Goal: Task Accomplishment & Management: Manage account settings

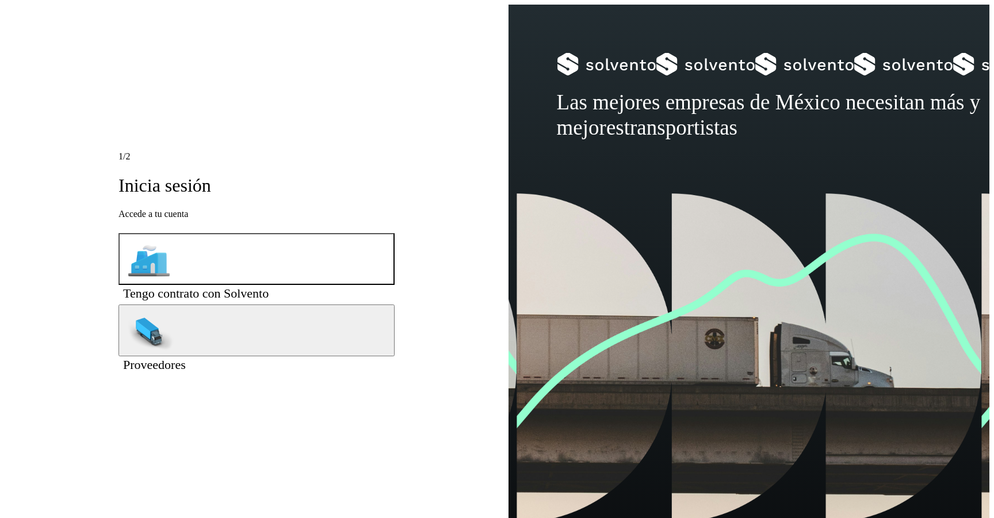
click at [236, 286] on span "Tengo contrato con Solvento" at bounding box center [196, 293] width 146 height 14
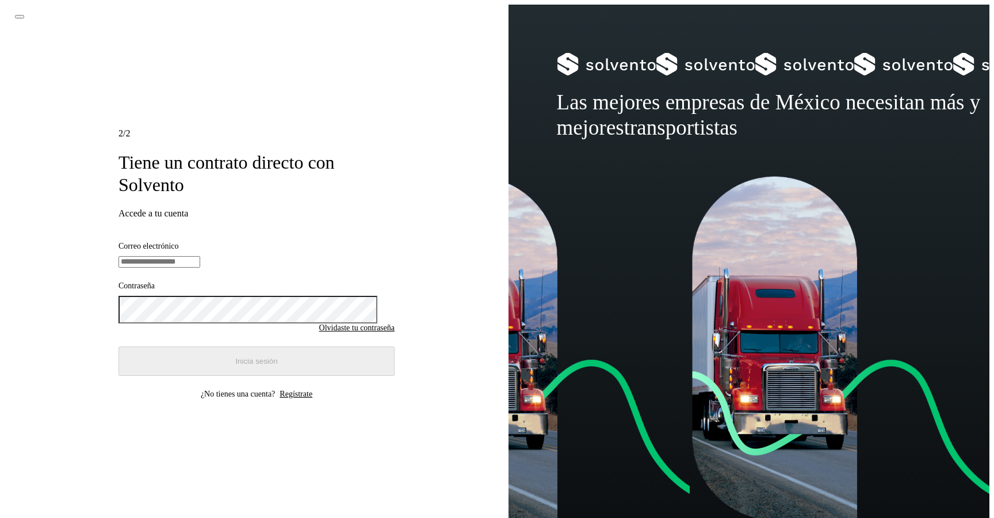
click at [200, 256] on input "email" at bounding box center [159, 262] width 82 height 12
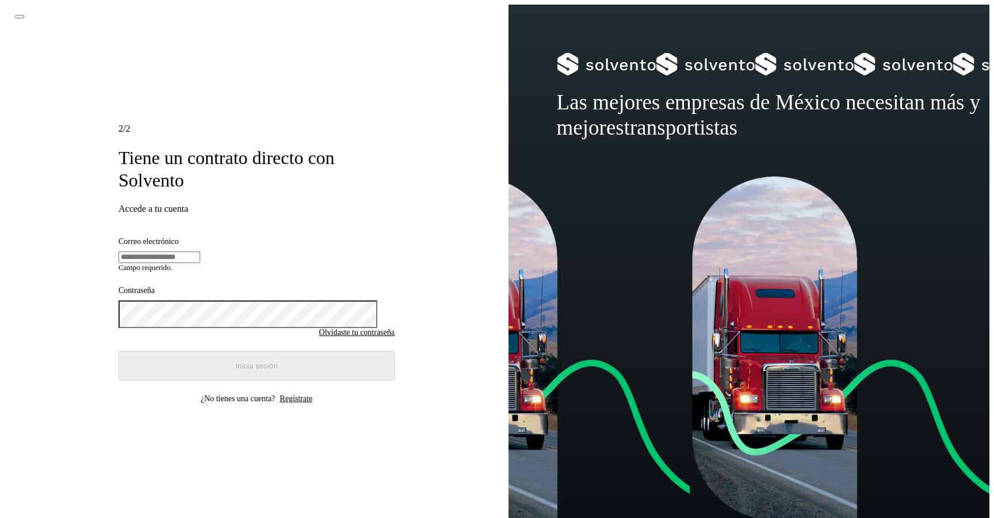
type input "**********"
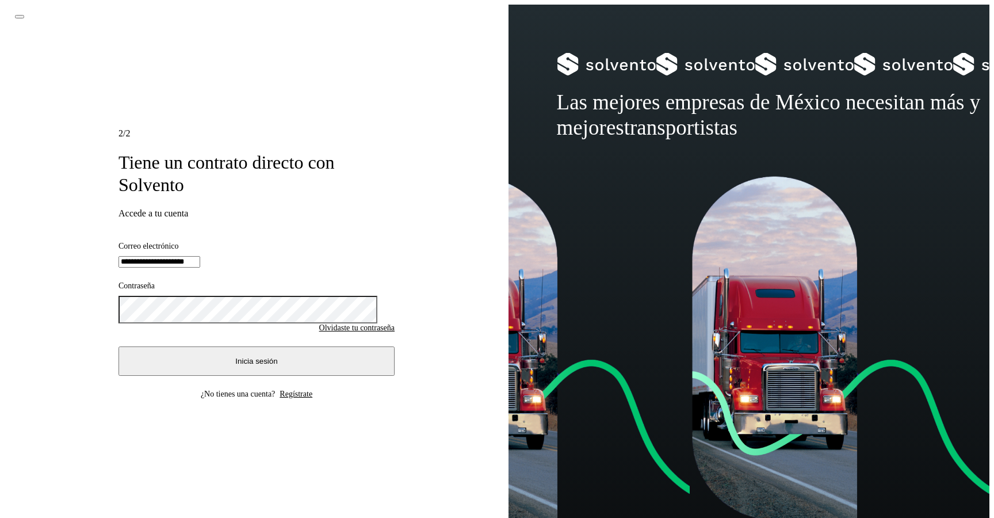
click at [235, 355] on button "Inicia sesión" at bounding box center [256, 360] width 276 height 29
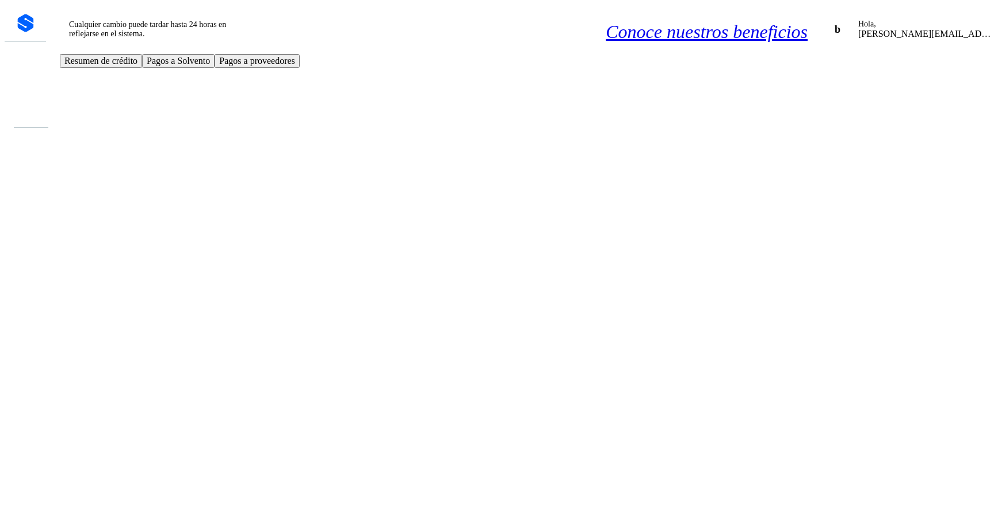
click at [25, 480] on icon at bounding box center [25, 480] width 0 height 0
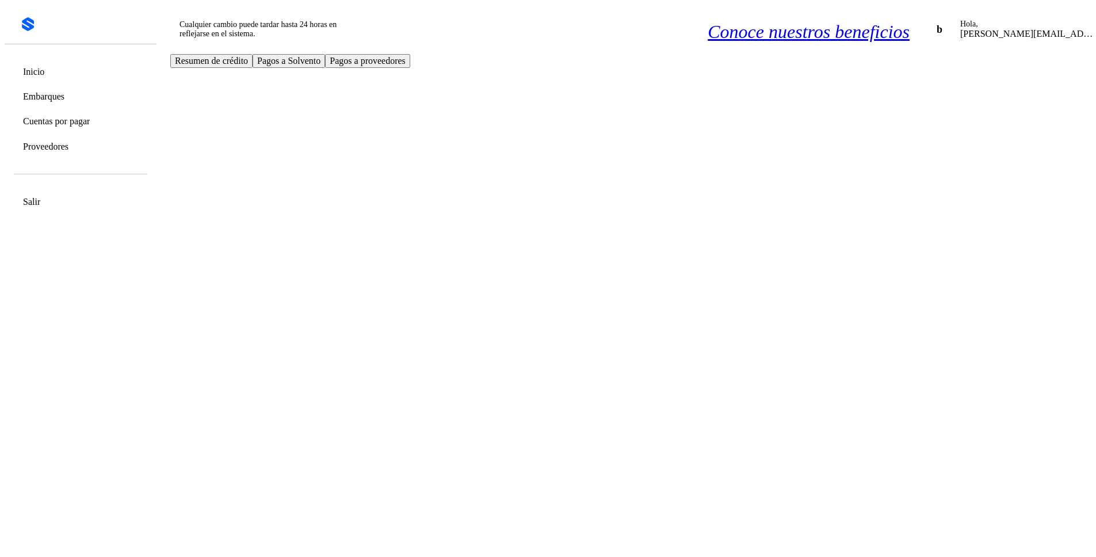
click at [468, 12] on div "Cualquier cambio puede tardar hasta 24 horas en reflejarse en el sistema. Conoc…" at bounding box center [646, 29] width 981 height 49
click at [993, 29] on p "beatriz+08@solvento.mx" at bounding box center [1029, 34] width 138 height 10
click at [993, 22] on icon at bounding box center [1113, 28] width 12 height 12
click at [981, 74] on div "Cerrar sesión" at bounding box center [1059, 69] width 156 height 22
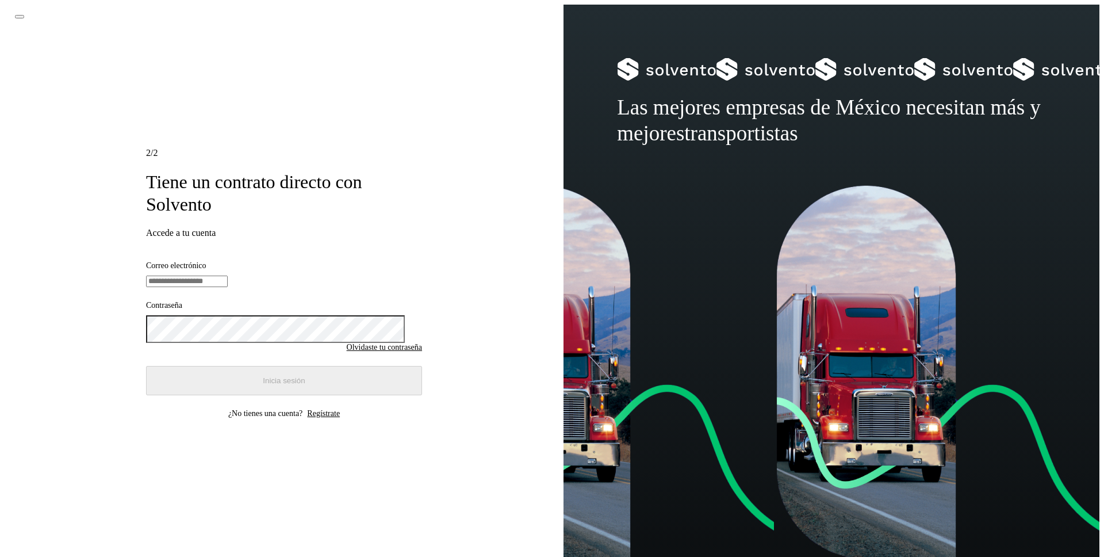
click at [228, 276] on input "email" at bounding box center [187, 282] width 82 height 12
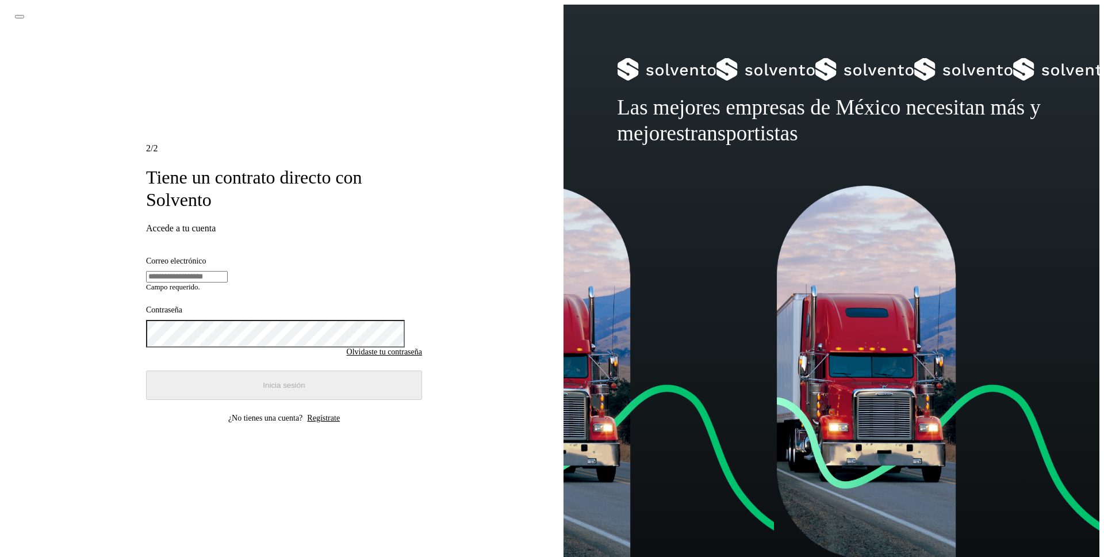
type input "**********"
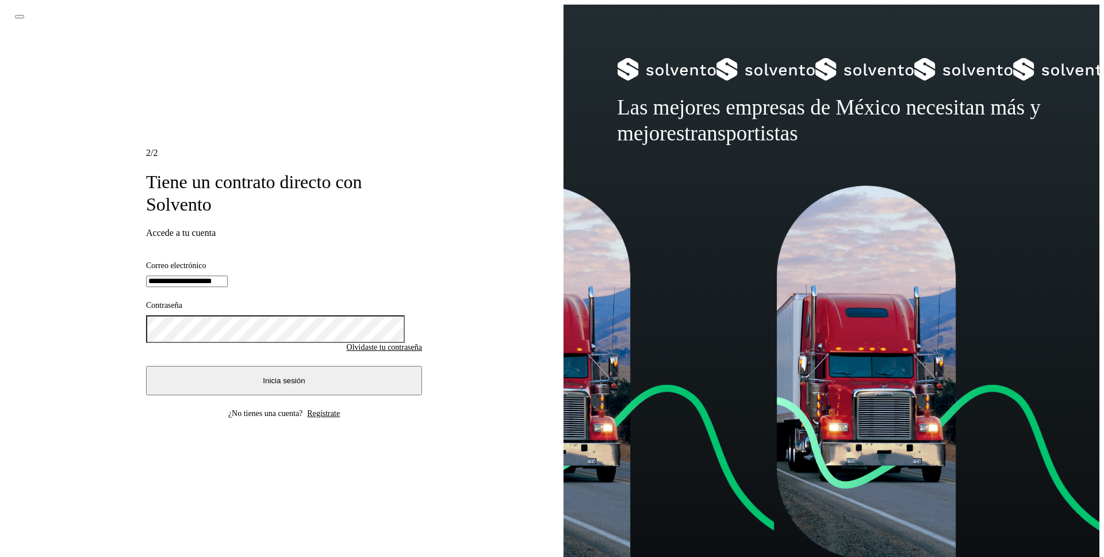
click at [274, 385] on span "Inicia sesión" at bounding box center [284, 380] width 42 height 9
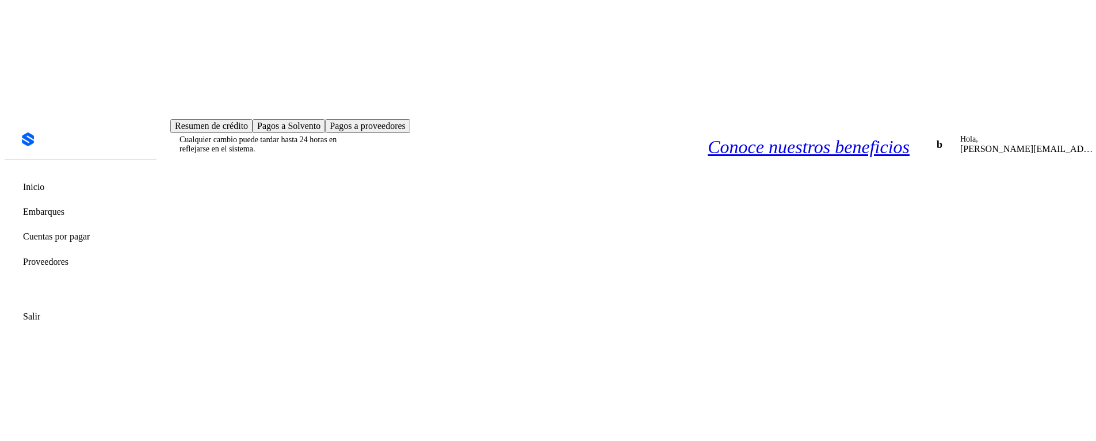
scroll to position [90, 0]
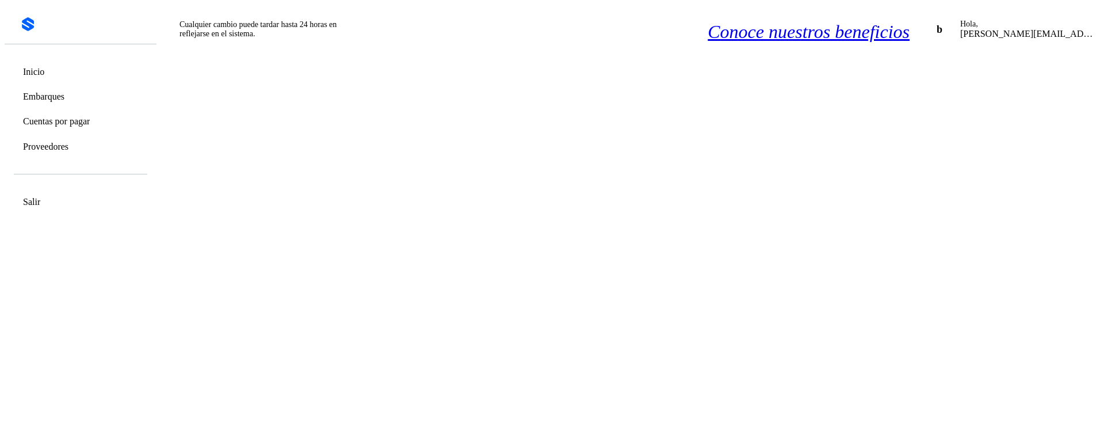
click at [993, 22] on icon at bounding box center [1113, 28] width 12 height 12
click at [981, 76] on div "Cerrar sesión" at bounding box center [1059, 69] width 156 height 22
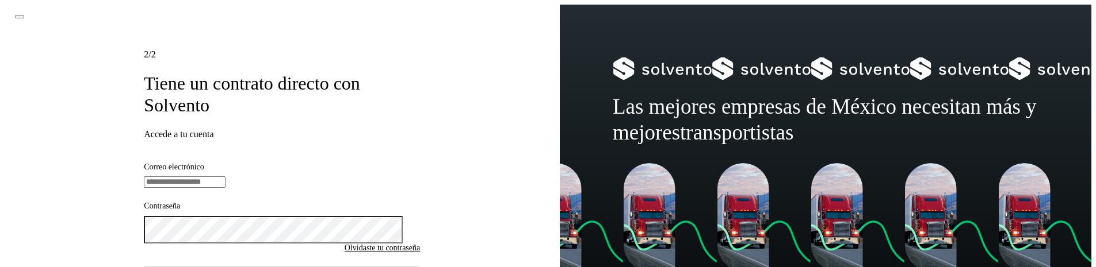
click at [219, 177] on input "email" at bounding box center [185, 183] width 82 height 12
type input "**********"
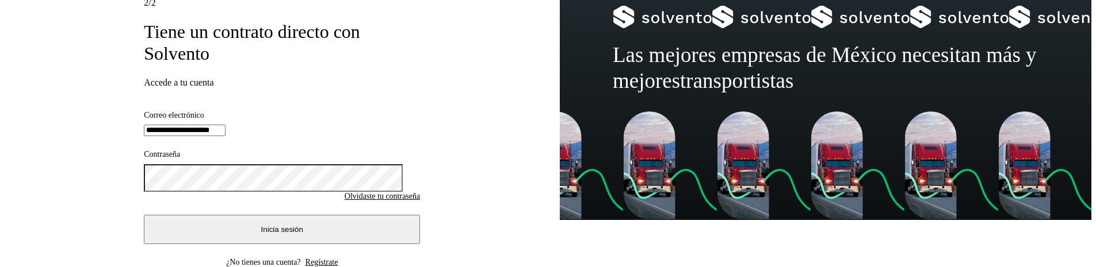
click at [244, 224] on button "Inicia sesión" at bounding box center [282, 229] width 276 height 29
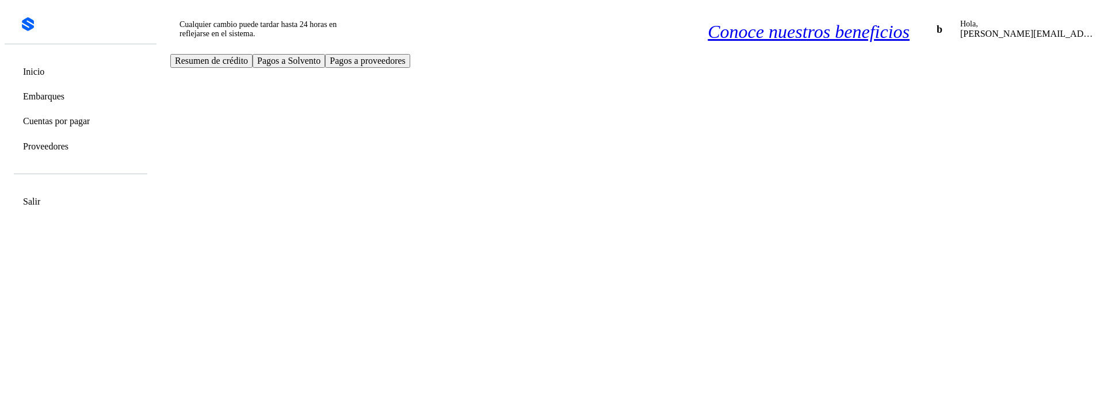
click at [44, 149] on link "Proveedores" at bounding box center [45, 146] width 45 height 11
click at [68, 152] on link "Proveedores" at bounding box center [45, 146] width 45 height 11
click at [75, 114] on div "Cuentas por pagar" at bounding box center [80, 121] width 135 height 22
click at [64, 95] on link "Embarques" at bounding box center [43, 96] width 41 height 11
click at [71, 123] on link "Cuentas por pagar" at bounding box center [56, 121] width 67 height 11
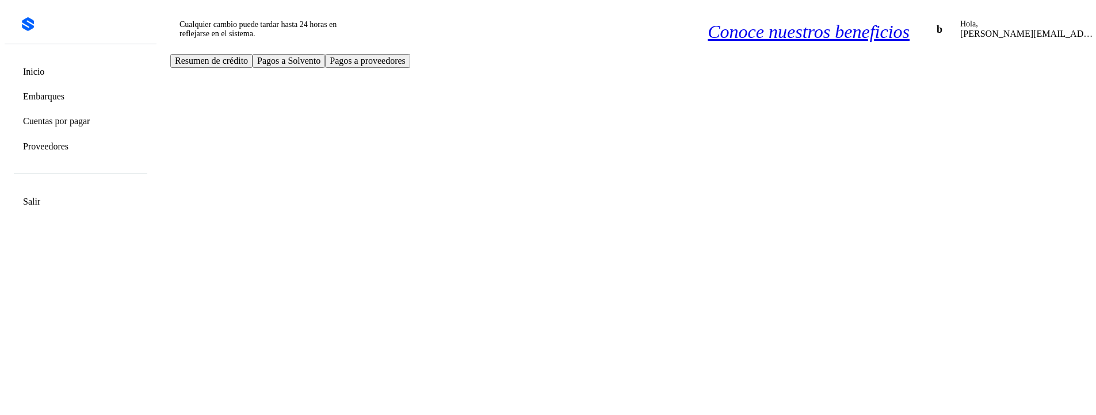
click at [67, 150] on link "Proveedores" at bounding box center [45, 146] width 45 height 11
click at [70, 120] on link "Cuentas por pagar" at bounding box center [56, 121] width 67 height 11
click at [61, 97] on link "Embarques" at bounding box center [43, 96] width 41 height 11
click at [67, 131] on div "Cuentas por pagar" at bounding box center [80, 121] width 135 height 22
click at [68, 158] on div "Proveedores" at bounding box center [80, 146] width 135 height 22
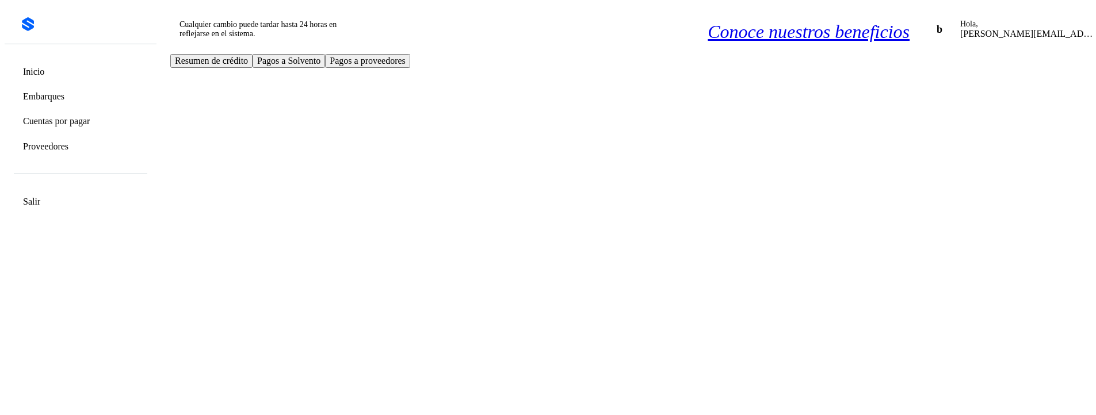
click at [64, 109] on div "Inicio Embarques Cuentas por pagar Proveedores" at bounding box center [81, 108] width 152 height 129
click at [64, 94] on link "Embarques" at bounding box center [43, 96] width 41 height 11
click at [65, 127] on link "Cuentas por pagar" at bounding box center [56, 121] width 67 height 11
click at [64, 145] on link "Proveedores" at bounding box center [45, 146] width 45 height 11
click at [66, 124] on link "Cuentas por pagar" at bounding box center [56, 121] width 67 height 11
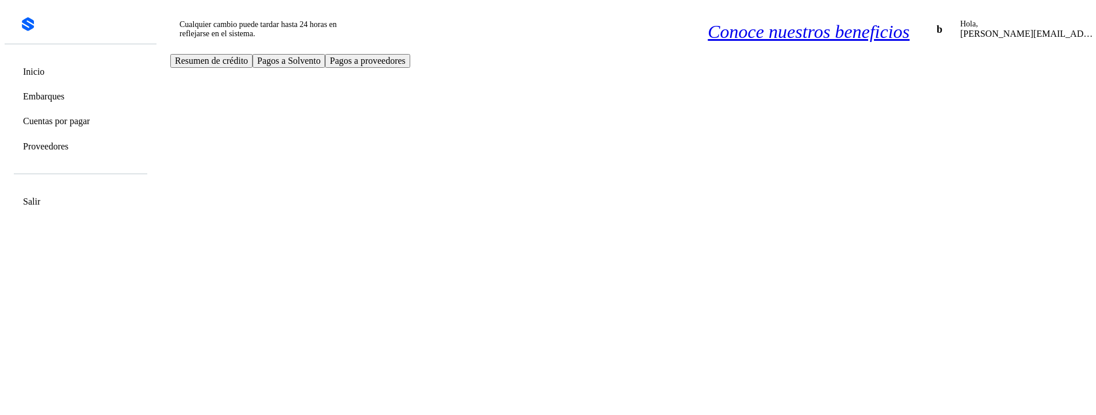
drag, startPoint x: 65, startPoint y: 102, endPoint x: 66, endPoint y: 126, distance: 23.6
click at [64, 102] on div "Embarques" at bounding box center [41, 96] width 46 height 11
click at [66, 127] on div "Cuentas por pagar" at bounding box center [53, 121] width 71 height 11
click at [63, 149] on link "Proveedores" at bounding box center [45, 146] width 45 height 11
click at [64, 120] on link "Cuentas por pagar" at bounding box center [56, 121] width 67 height 11
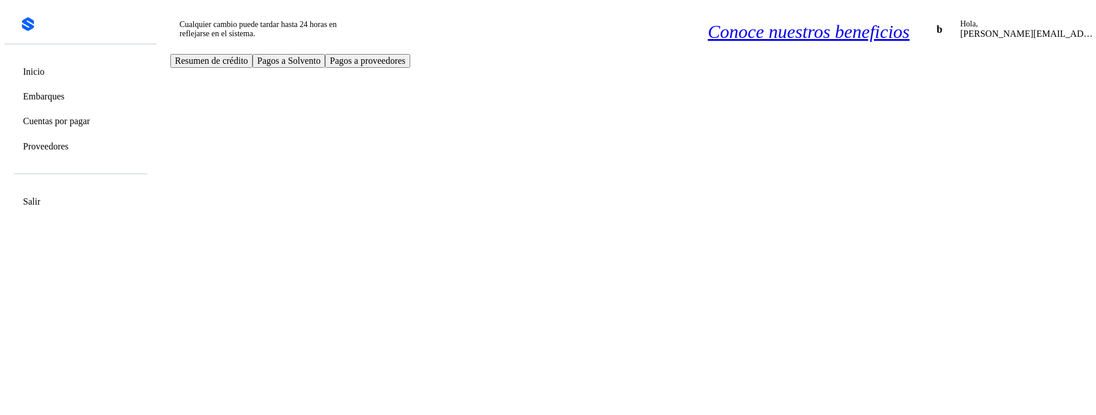
click at [64, 103] on div "Embarques" at bounding box center [80, 96] width 135 height 22
drag, startPoint x: 62, startPoint y: 127, endPoint x: 58, endPoint y: 144, distance: 17.9
click at [63, 127] on link "Cuentas por pagar" at bounding box center [56, 121] width 67 height 11
click at [58, 144] on div "Proveedores" at bounding box center [43, 146] width 50 height 11
drag, startPoint x: 59, startPoint y: 120, endPoint x: 59, endPoint y: 106, distance: 13.2
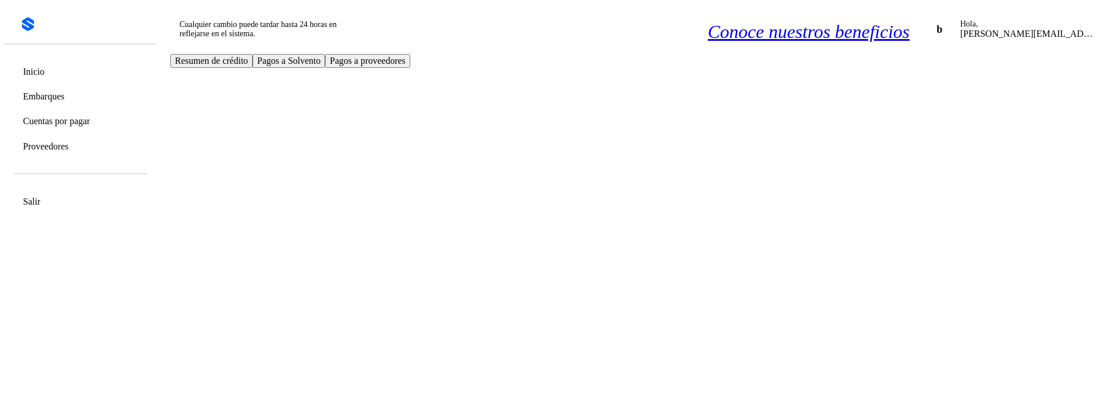
click at [59, 120] on link "Cuentas por pagar" at bounding box center [56, 121] width 67 height 11
click at [60, 93] on link "Embarques" at bounding box center [43, 96] width 41 height 11
click at [62, 123] on link "Cuentas por pagar" at bounding box center [56, 121] width 67 height 11
click at [62, 149] on link "Proveedores" at bounding box center [45, 146] width 45 height 11
click at [64, 121] on link "Cuentas por pagar" at bounding box center [56, 121] width 67 height 11
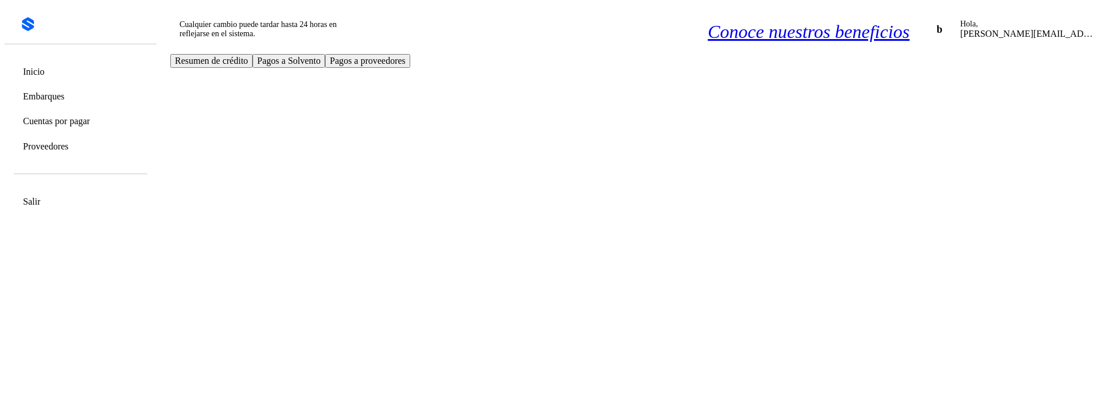
click at [63, 102] on div "Embarques" at bounding box center [41, 96] width 46 height 11
click at [68, 150] on link "Proveedores" at bounding box center [45, 146] width 45 height 11
click at [993, 22] on icon at bounding box center [1113, 28] width 12 height 12
click at [990, 69] on icon at bounding box center [990, 69] width 0 height 0
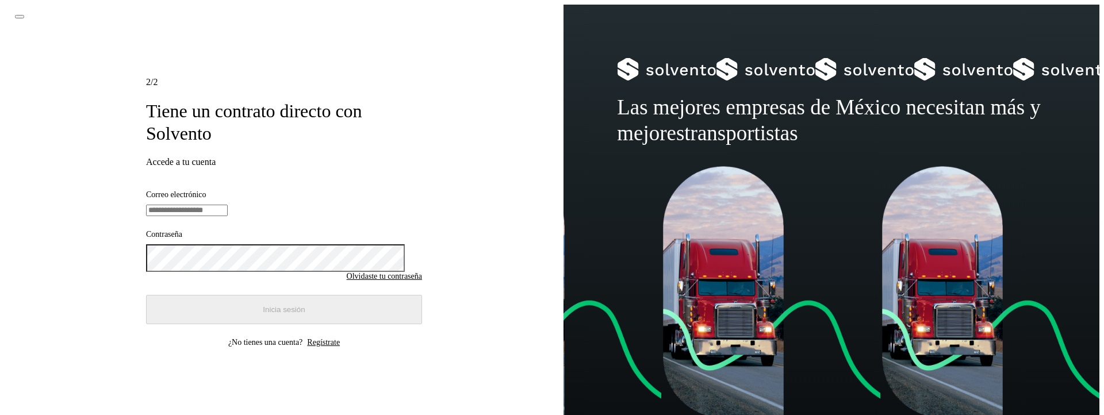
click at [228, 205] on input "email" at bounding box center [187, 211] width 82 height 12
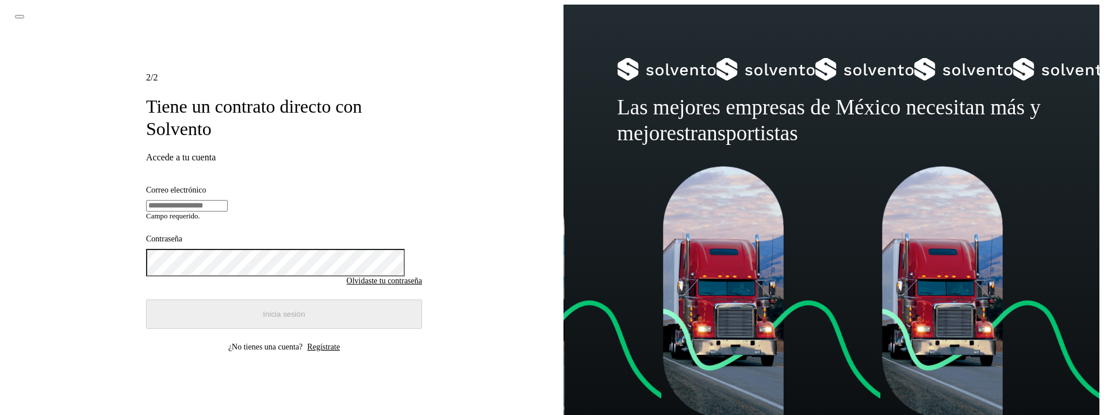
type input "**********"
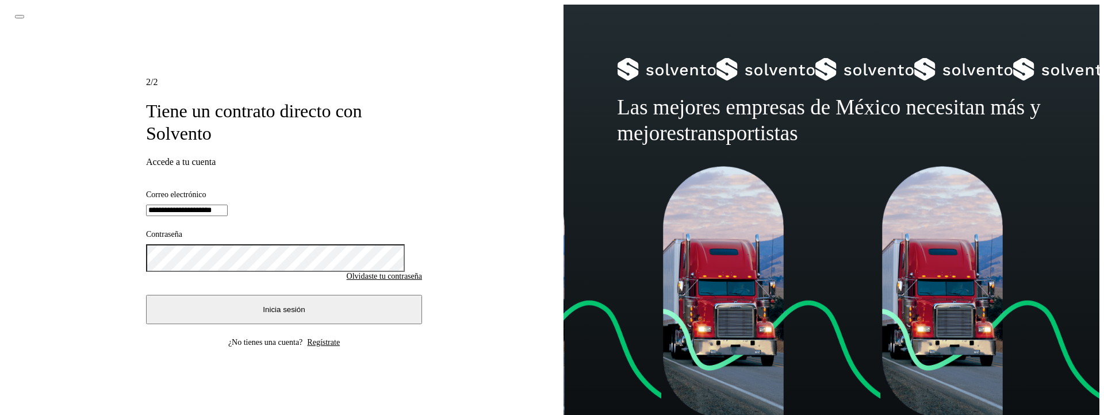
click at [283, 314] on span "Inicia sesión" at bounding box center [284, 309] width 42 height 9
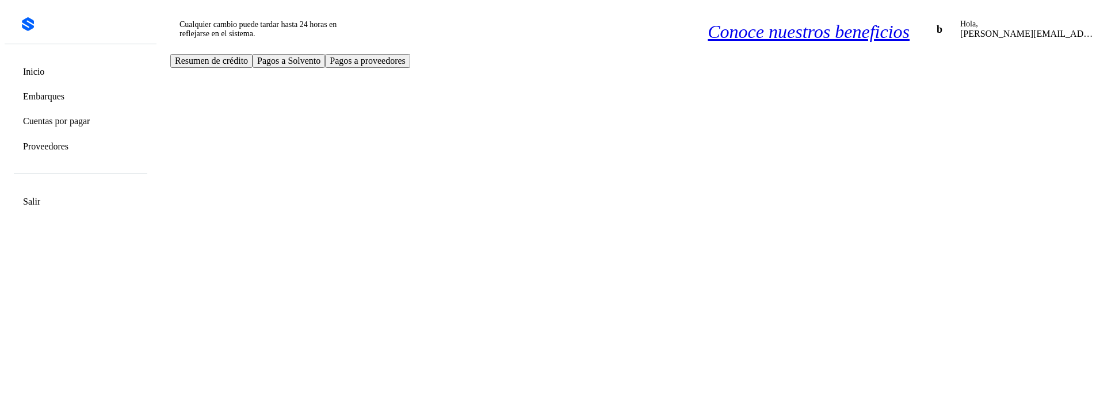
click at [64, 93] on link "Embarques" at bounding box center [43, 96] width 41 height 11
click at [75, 127] on div "Cuentas por pagar" at bounding box center [53, 121] width 71 height 11
click at [68, 150] on link "Proveedores" at bounding box center [45, 146] width 45 height 11
click at [78, 123] on link "Cuentas por pagar" at bounding box center [56, 121] width 67 height 11
click at [64, 101] on div "Embarques" at bounding box center [41, 96] width 46 height 11
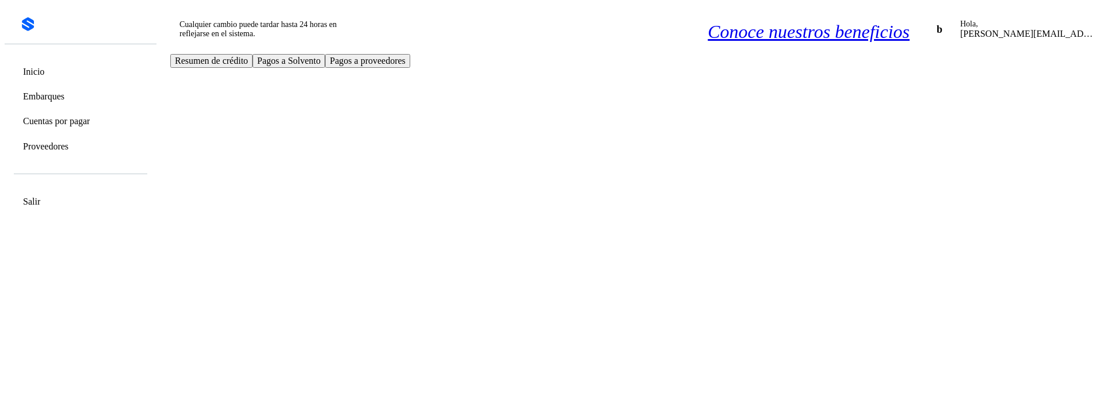
click at [80, 127] on link "Cuentas por pagar" at bounding box center [56, 121] width 67 height 11
click at [68, 152] on link "Proveedores" at bounding box center [45, 146] width 45 height 11
click at [75, 125] on link "Cuentas por pagar" at bounding box center [56, 121] width 67 height 11
click at [45, 152] on link "Proveedores" at bounding box center [45, 146] width 45 height 11
click at [47, 122] on link "Cuentas por pagar" at bounding box center [56, 121] width 67 height 11
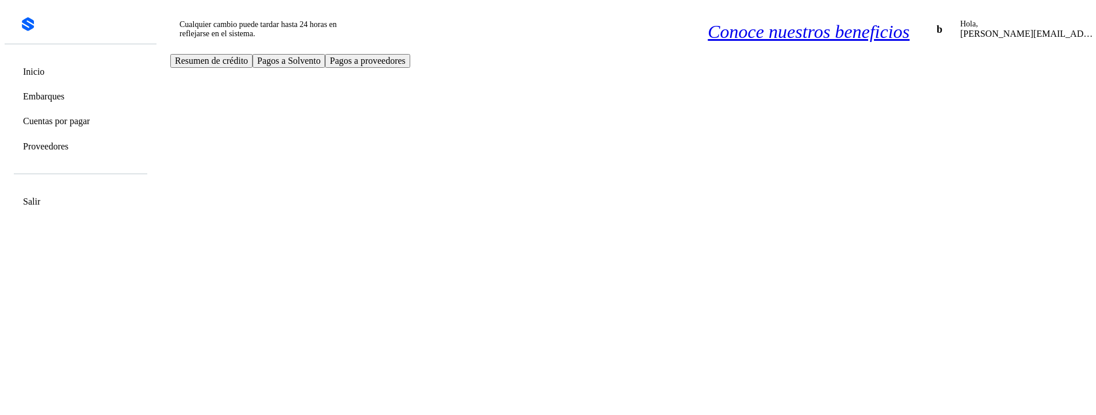
click at [54, 91] on div "Embarques" at bounding box center [41, 96] width 46 height 11
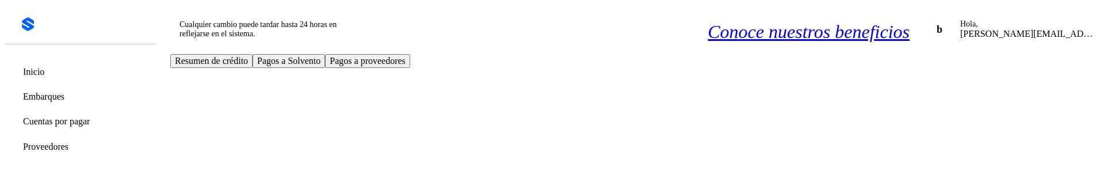
click at [95, 131] on div "Cuentas por pagar" at bounding box center [80, 121] width 135 height 22
click at [96, 144] on div "Proveedores" at bounding box center [80, 146] width 135 height 22
